Goal: Transaction & Acquisition: Download file/media

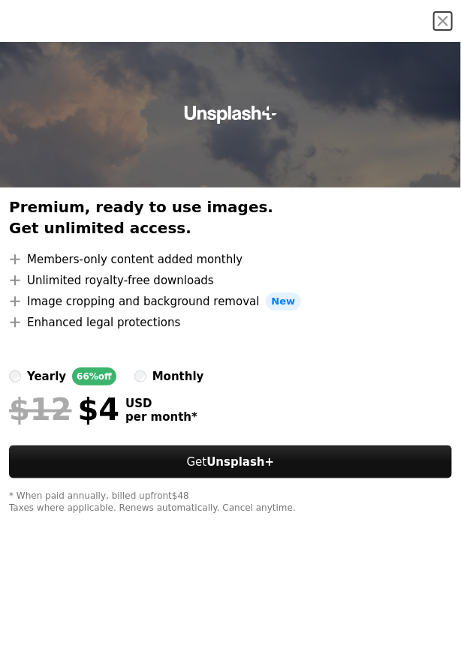
click at [391, 312] on ul "A plus sign Members-only content added monthly A plus sign Unlimited royalty-fr…" at bounding box center [230, 291] width 443 height 81
click at [434, 20] on button "An X shape" at bounding box center [443, 21] width 18 height 18
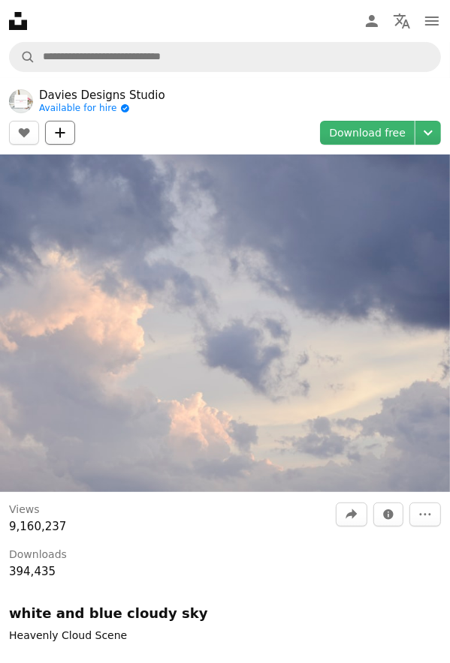
click at [55, 130] on icon "A plus sign" at bounding box center [60, 133] width 12 height 12
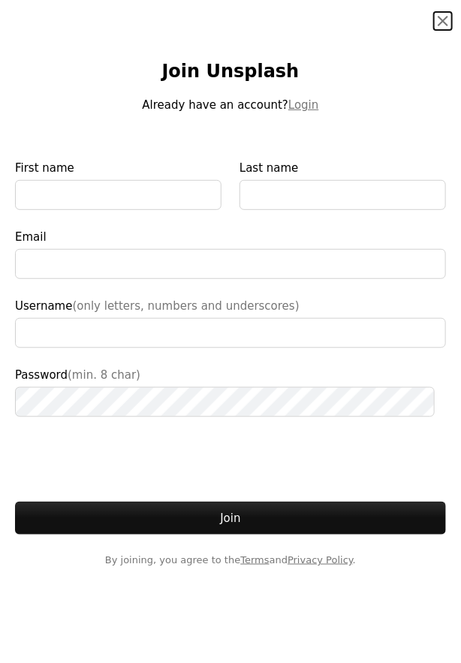
click at [434, 20] on button "An X shape" at bounding box center [443, 21] width 18 height 18
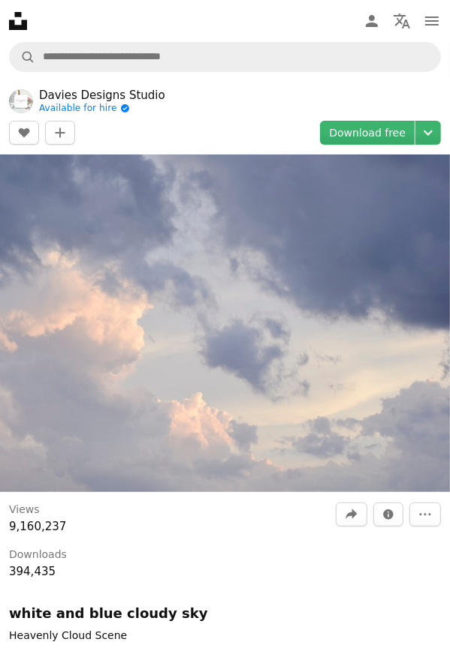
click at [428, 119] on header "[PERSON_NAME] Designs Studio Available for hire A checkmark inside of a circle …" at bounding box center [225, 116] width 450 height 77
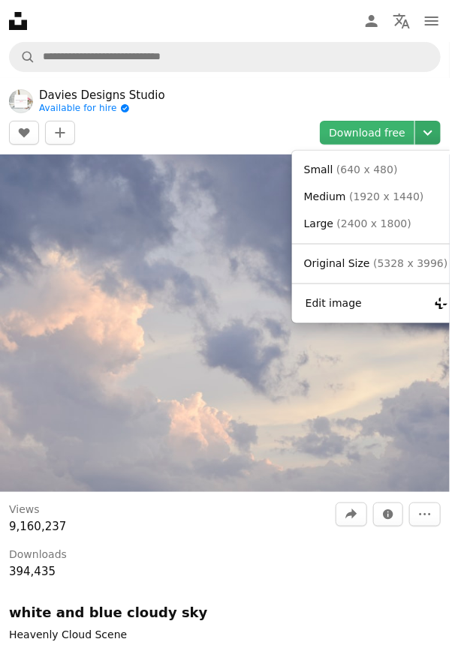
click at [426, 128] on icon "Chevron down" at bounding box center [428, 133] width 24 height 18
click at [392, 197] on span "( 1920 x 1440 )" at bounding box center [386, 197] width 74 height 12
